Goal: Find specific page/section: Find specific page/section

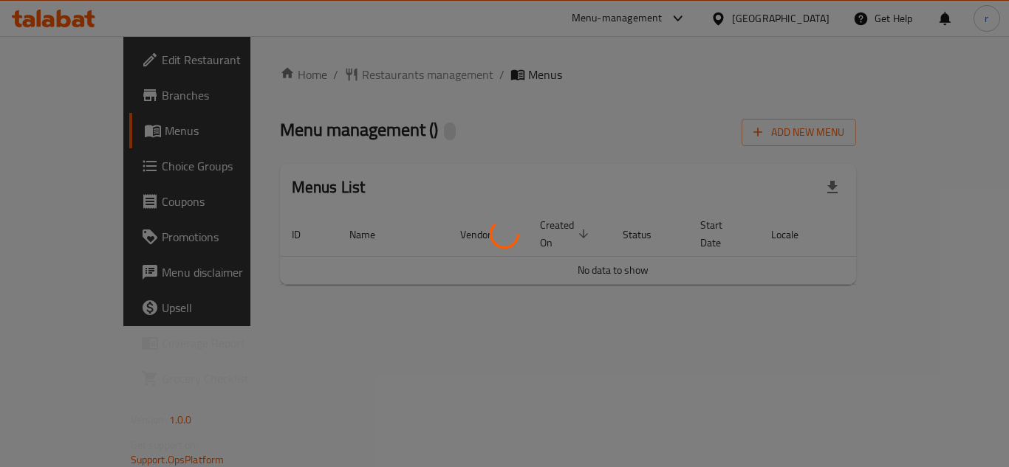
click at [328, 77] on div at bounding box center [504, 233] width 1009 height 467
click at [329, 78] on div at bounding box center [504, 233] width 1009 height 467
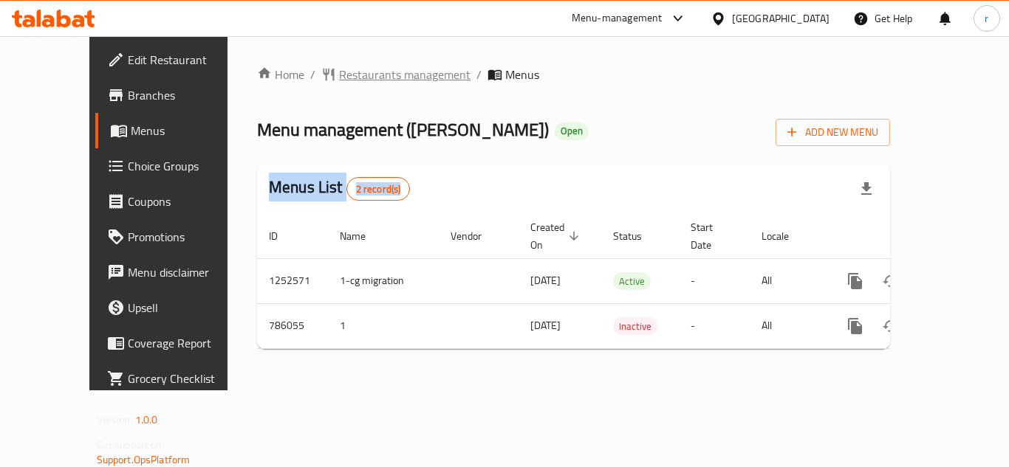
click at [339, 72] on span "Restaurants management" at bounding box center [404, 75] width 131 height 18
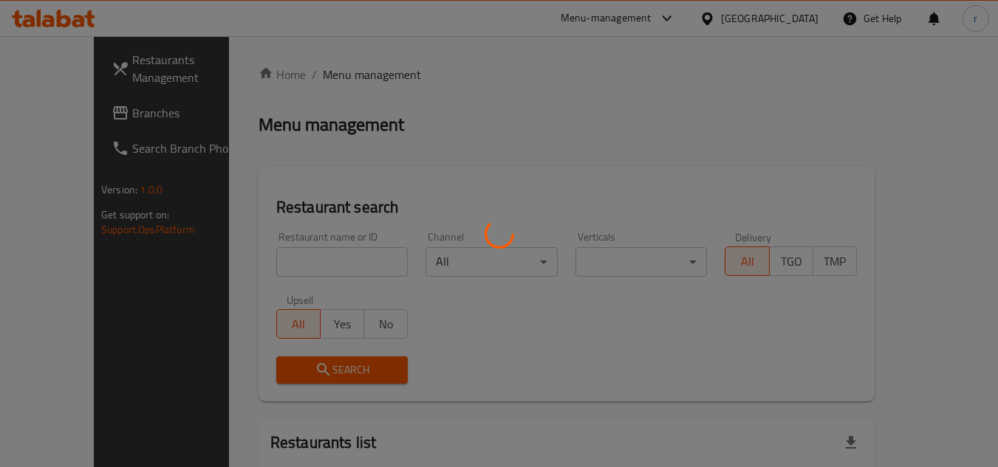
click at [260, 259] on div at bounding box center [499, 233] width 998 height 467
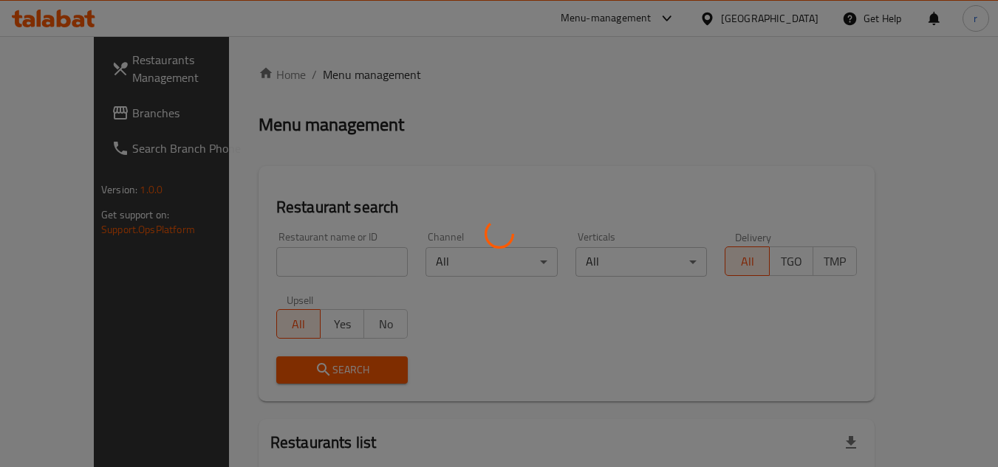
click at [255, 270] on div at bounding box center [499, 233] width 998 height 467
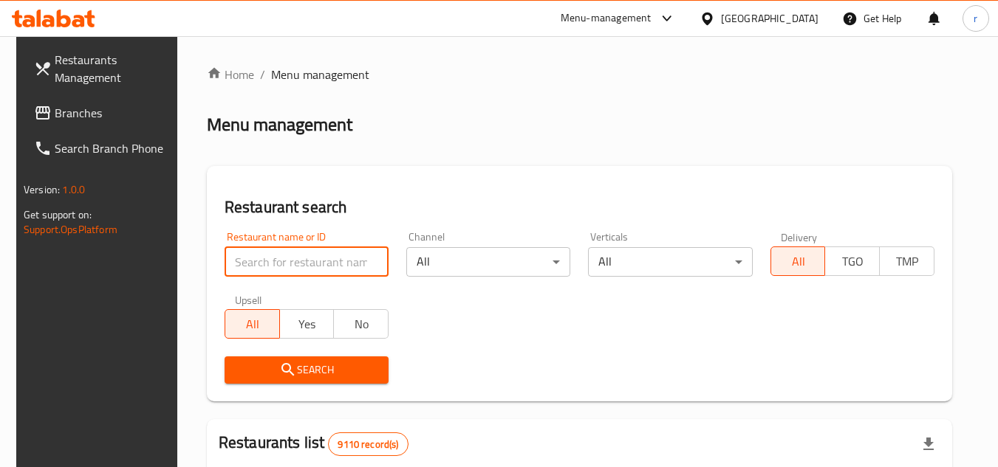
click at [264, 256] on input "search" at bounding box center [306, 262] width 164 height 30
paste input "652969"
type input "652969"
drag, startPoint x: 233, startPoint y: 370, endPoint x: 416, endPoint y: 307, distance: 194.3
click at [236, 369] on span "Search" at bounding box center [306, 370] width 140 height 18
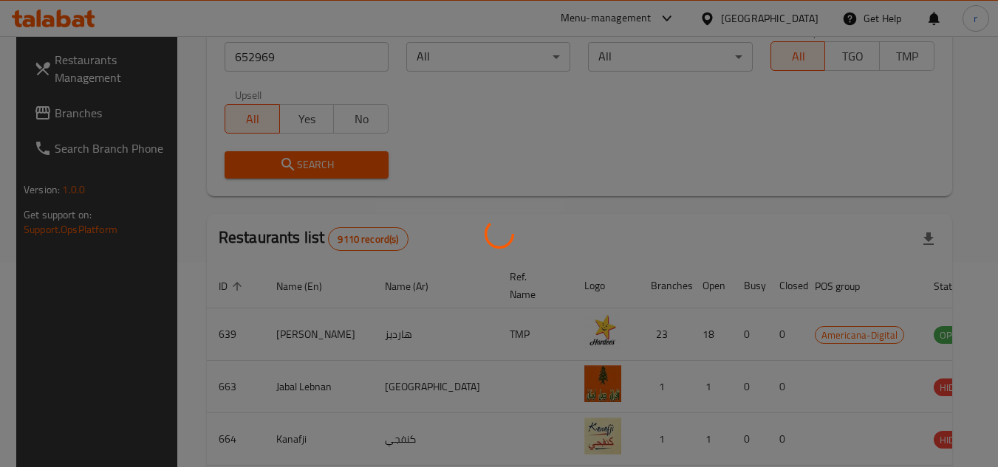
scroll to position [191, 0]
